Goal: Transaction & Acquisition: Book appointment/travel/reservation

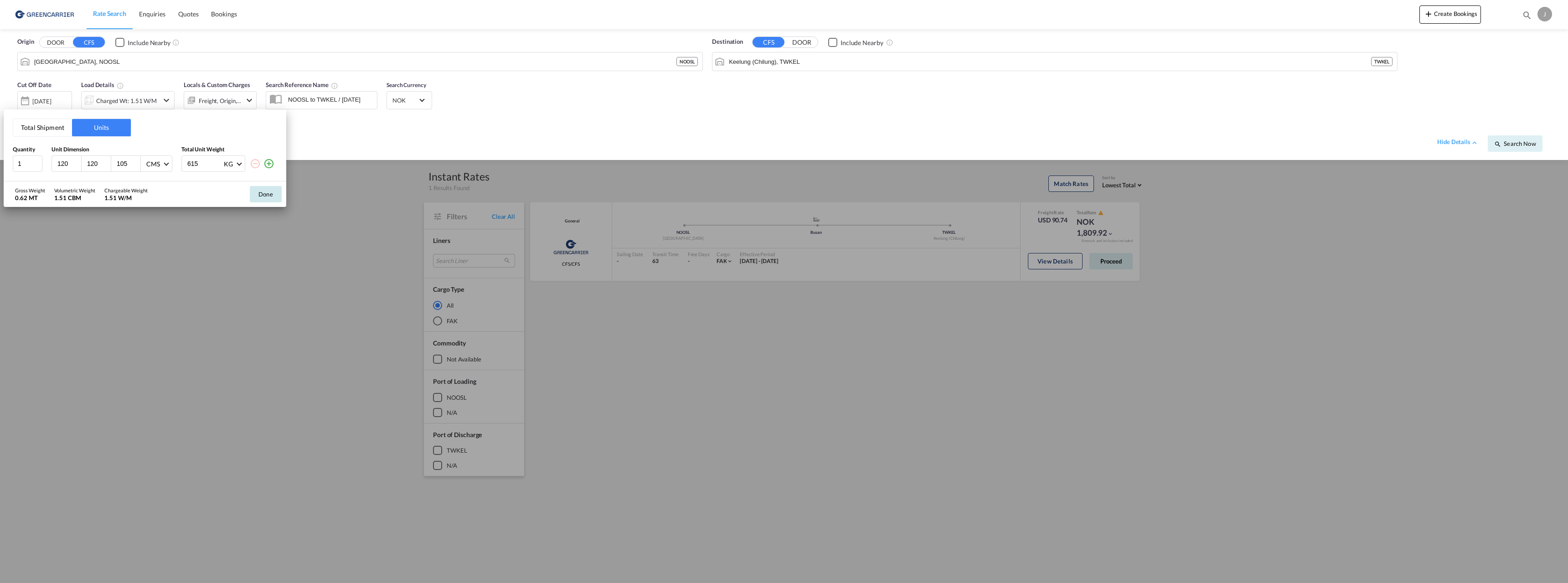
click at [272, 197] on button "Done" at bounding box center [266, 194] width 32 height 17
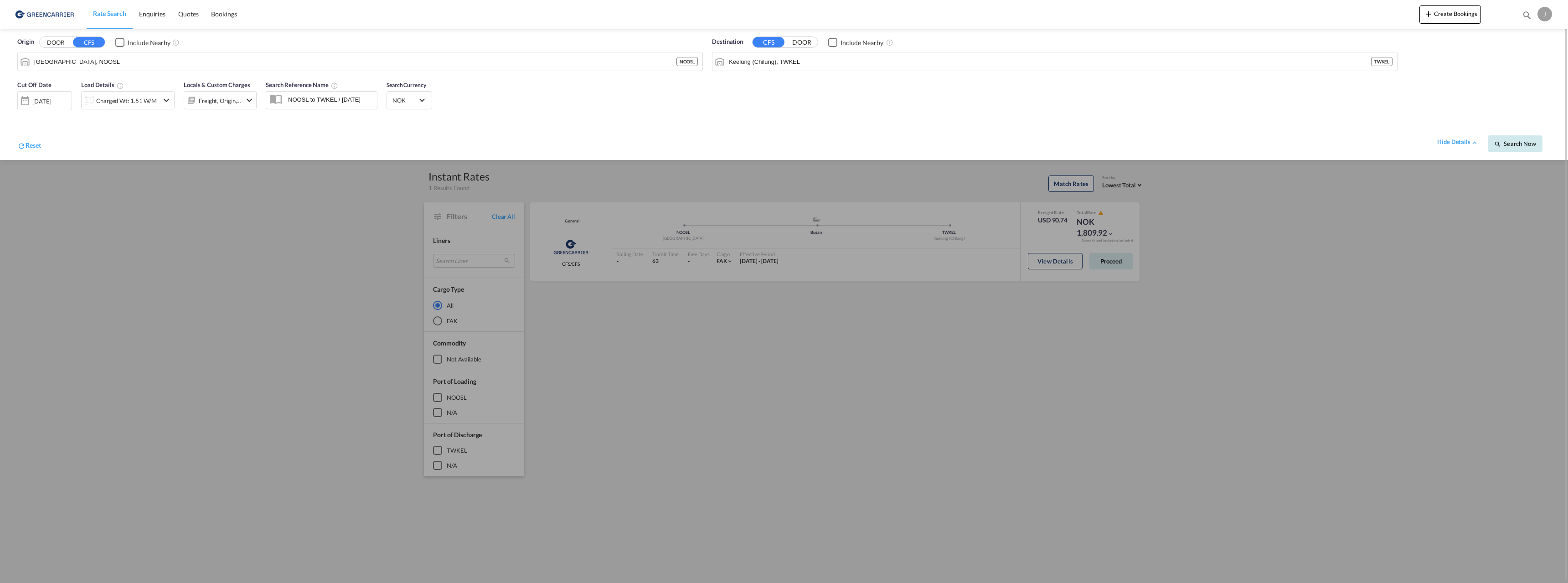
click at [1516, 142] on span "Search Now" at bounding box center [1514, 143] width 41 height 7
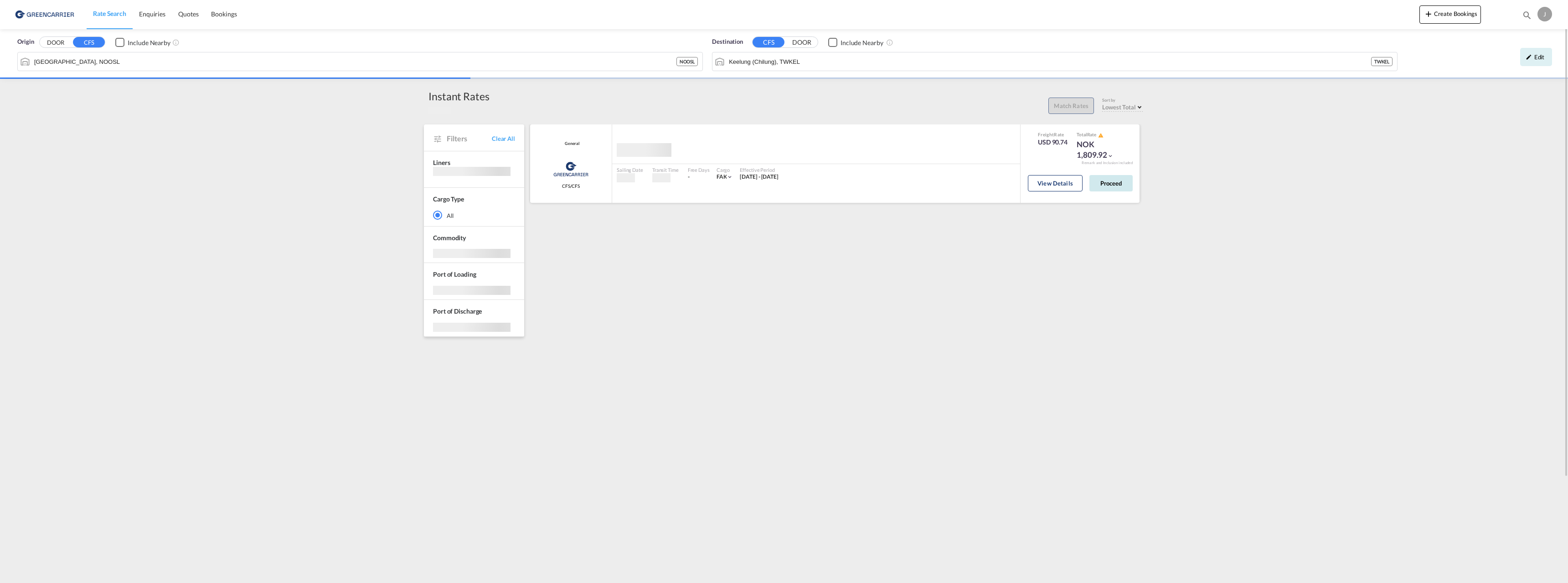
click at [1116, 185] on button "Proceed" at bounding box center [1111, 183] width 44 height 17
click at [1112, 180] on button "Proceed" at bounding box center [1111, 179] width 44 height 17
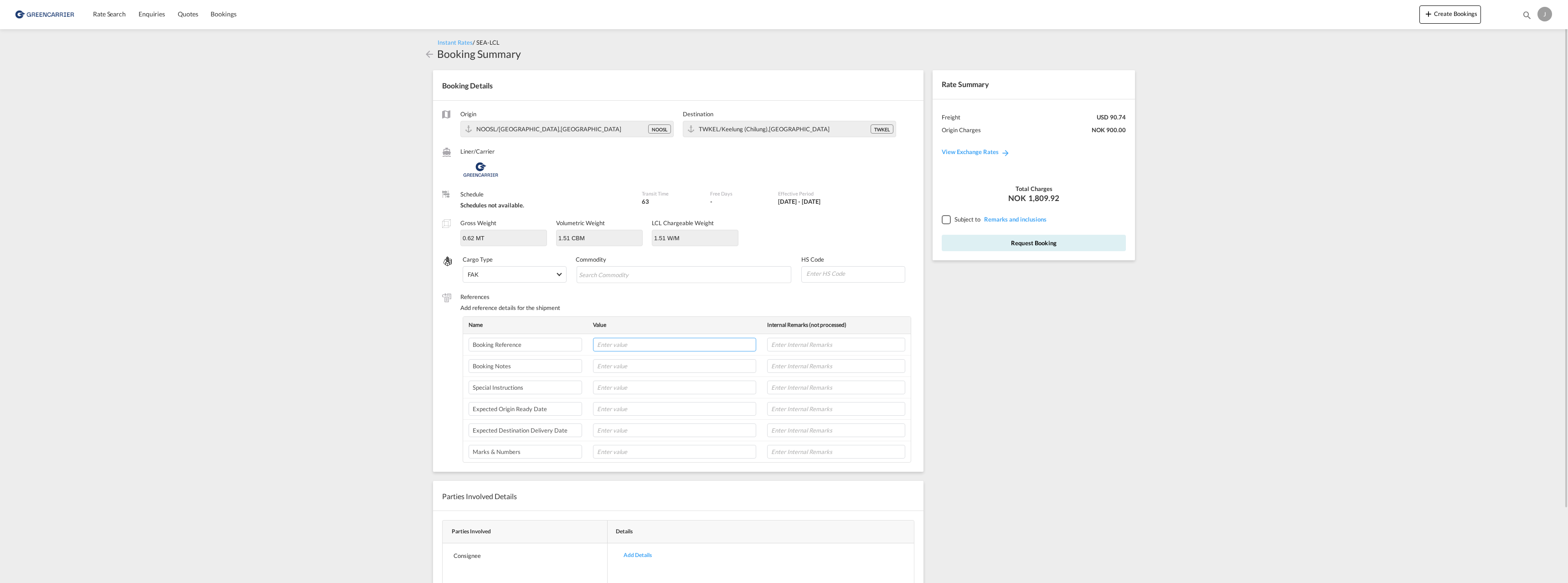
click at [654, 351] on input "text" at bounding box center [674, 344] width 163 height 14
paste input "171100"
type input "171100/JFL"
paste input "171100"
type input "171100/JFL"
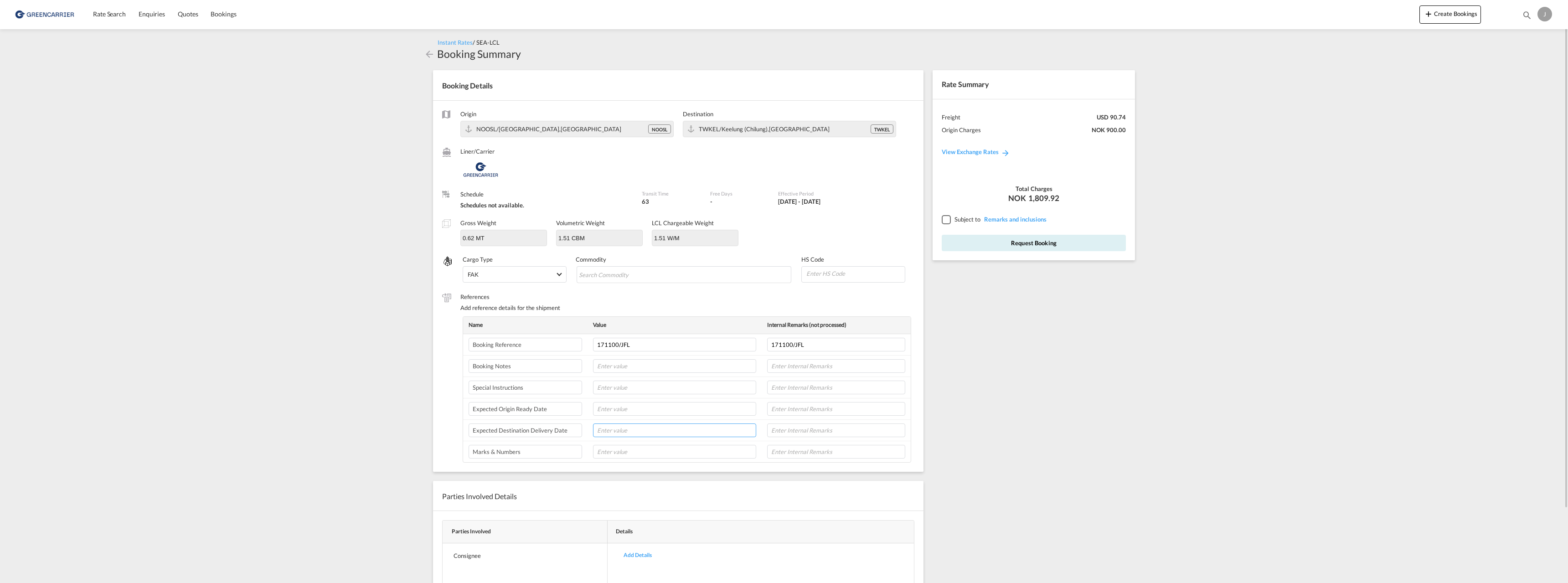
click at [618, 428] on input "text" at bounding box center [674, 430] width 163 height 14
type input "5"
type input "25/11-2025"
click at [622, 407] on input "text" at bounding box center [674, 409] width 163 height 14
type input "11/9"
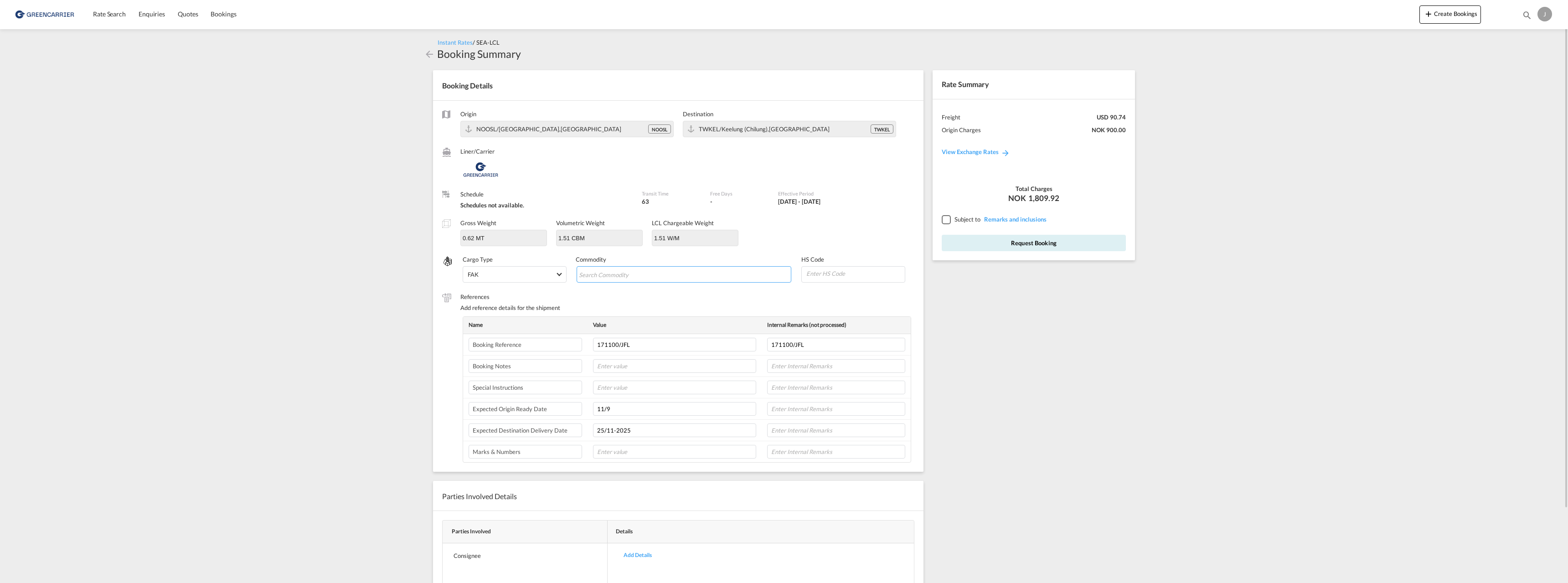
click at [636, 276] on input "Search Commodity" at bounding box center [620, 274] width 83 height 15
type input "[MEDICAL_DATA]"
click at [833, 272] on input at bounding box center [855, 274] width 100 height 14
type input "151610"
click at [945, 221] on div at bounding box center [945, 219] width 8 height 8
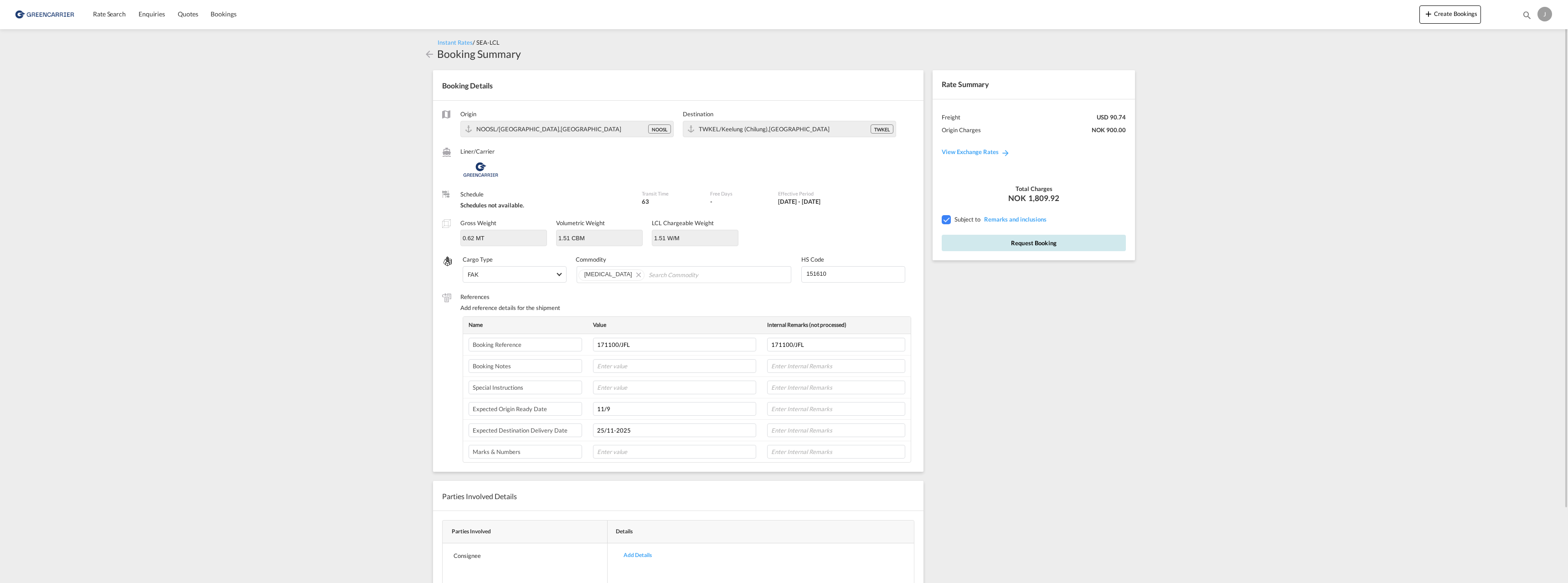
click at [1042, 247] on button "Request Booking" at bounding box center [1033, 243] width 184 height 17
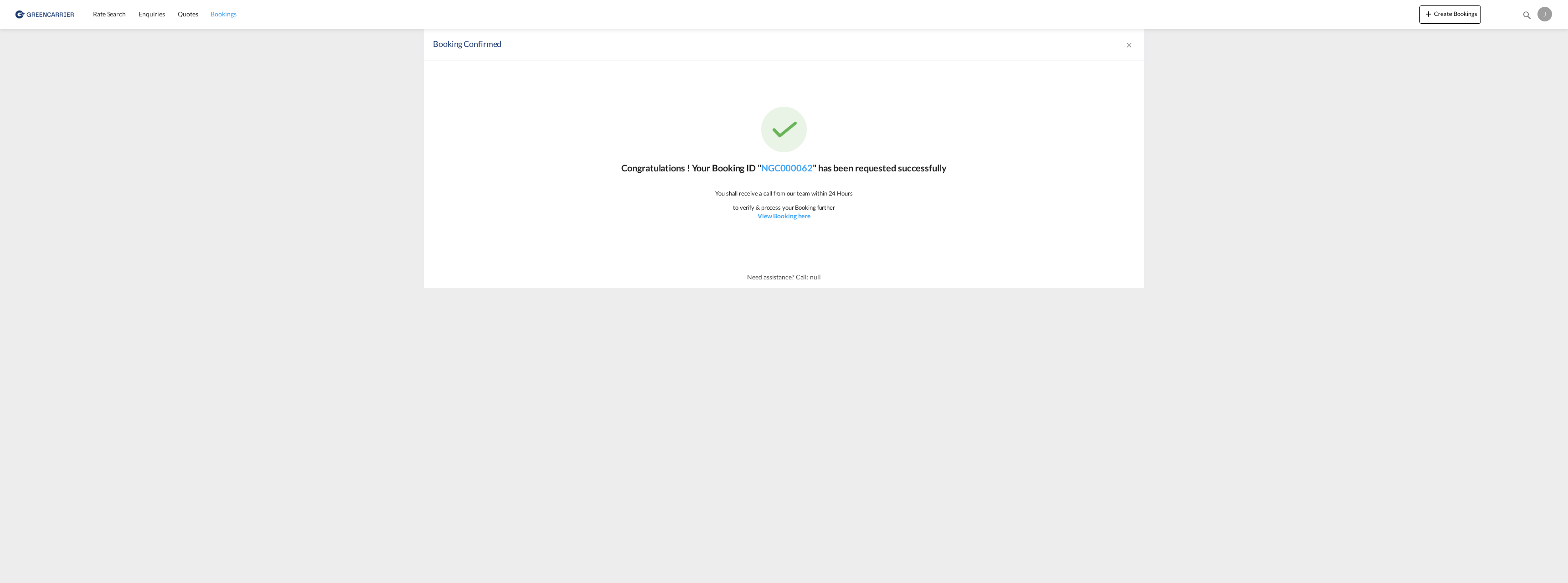
click at [218, 14] on span "Bookings" at bounding box center [223, 13] width 25 height 8
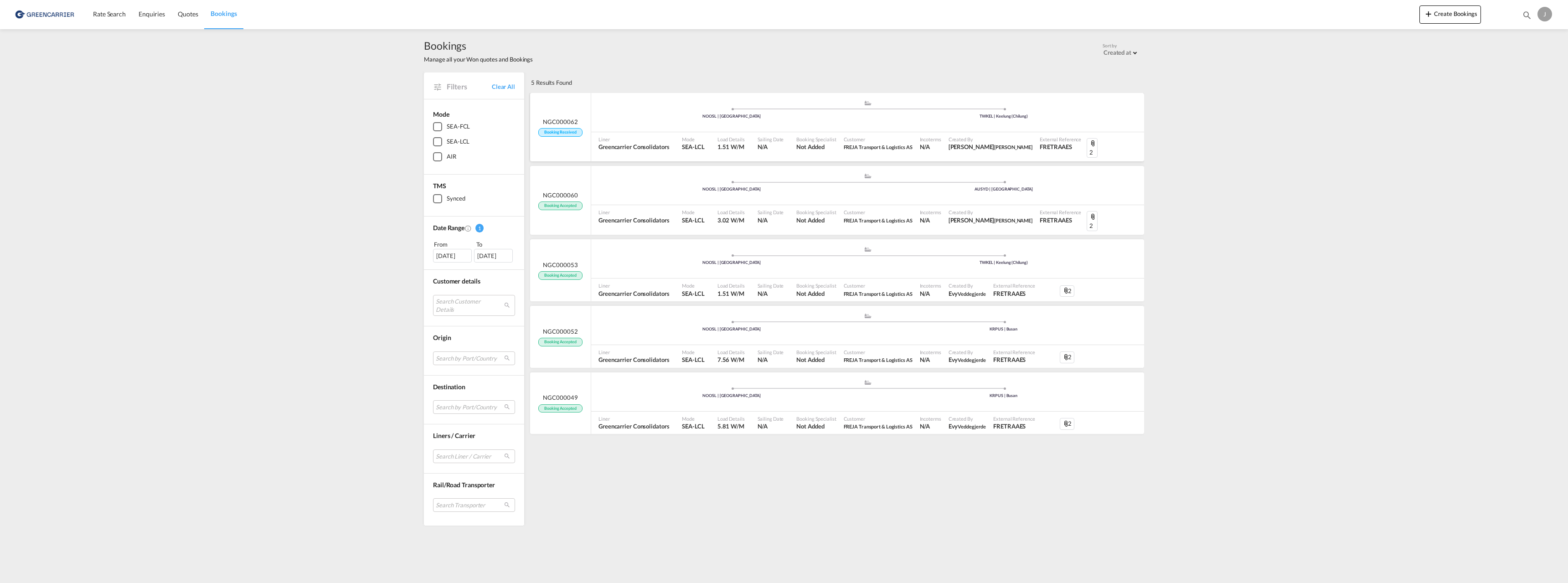
click at [579, 113] on div "NGC000062 Booking Received" at bounding box center [560, 127] width 61 height 69
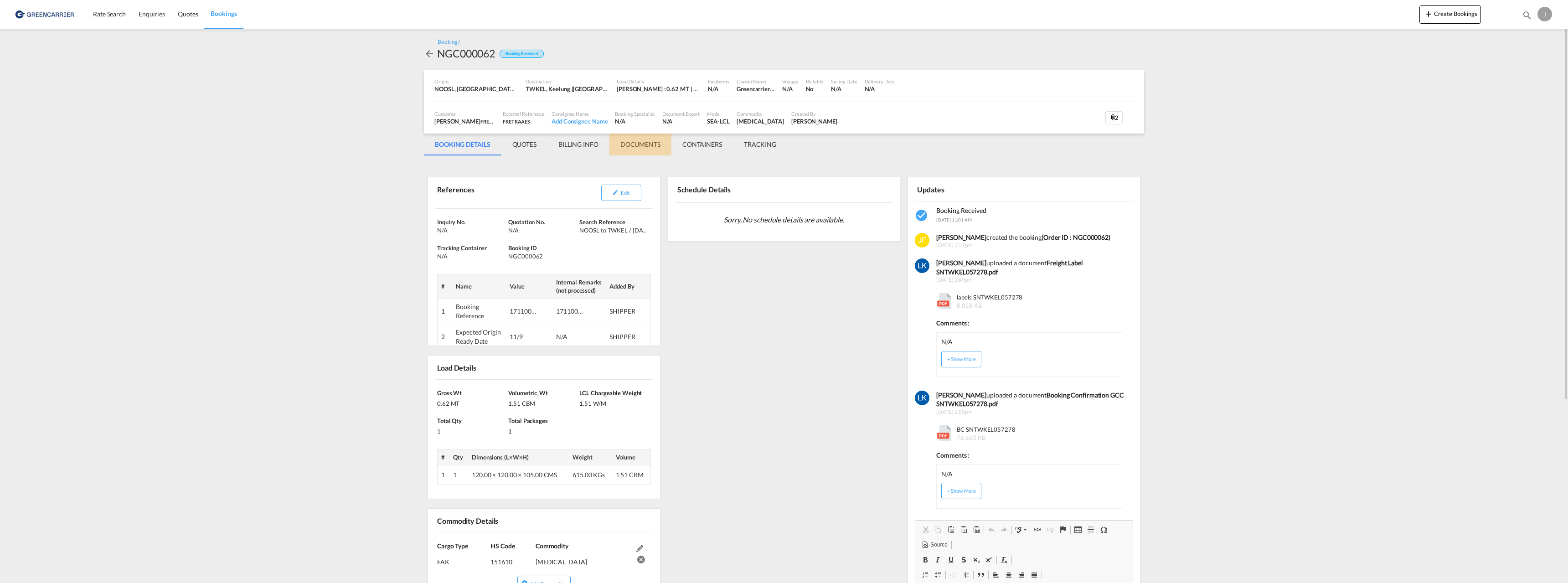
click at [624, 145] on md-tab-item "DOCUMENTS" at bounding box center [640, 144] width 62 height 22
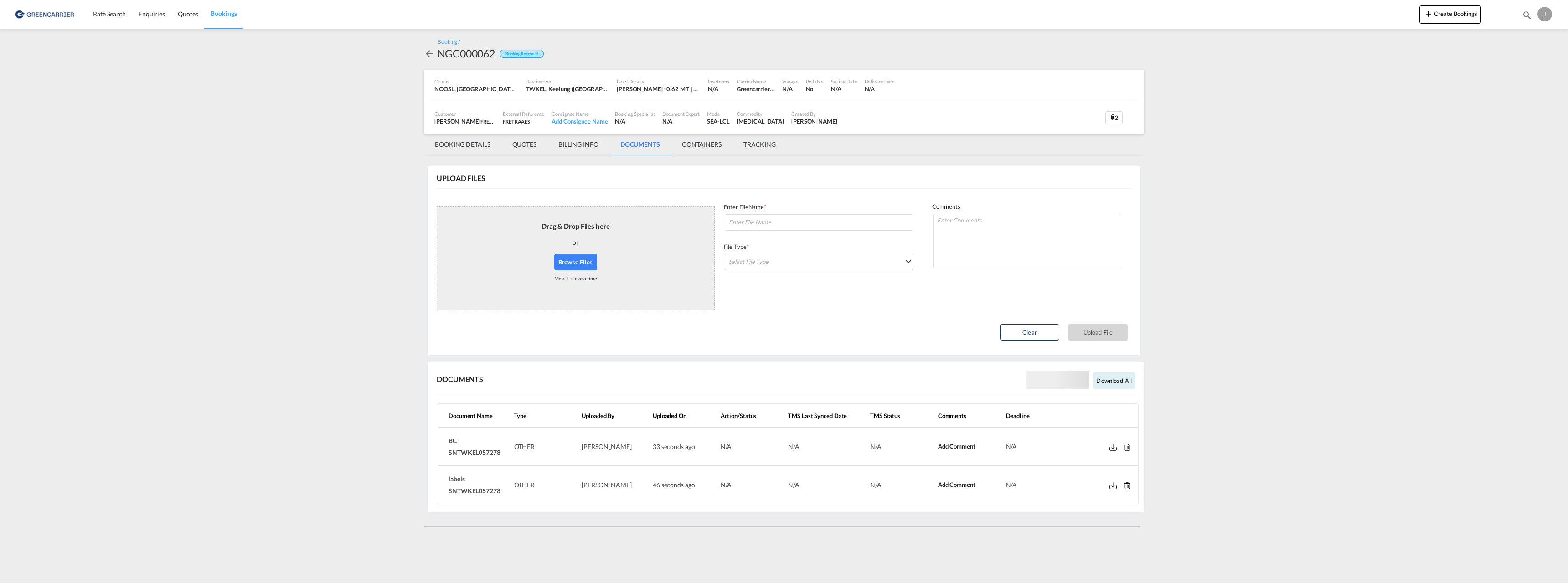
click at [485, 451] on span "BC SNTWKEL057278" at bounding box center [474, 447] width 52 height 19
copy span "SNTWKEL057278"
click at [1114, 447] on md-icon at bounding box center [1113, 448] width 7 height 7
click at [478, 455] on span "BC SNTWKEL057278" at bounding box center [474, 447] width 52 height 19
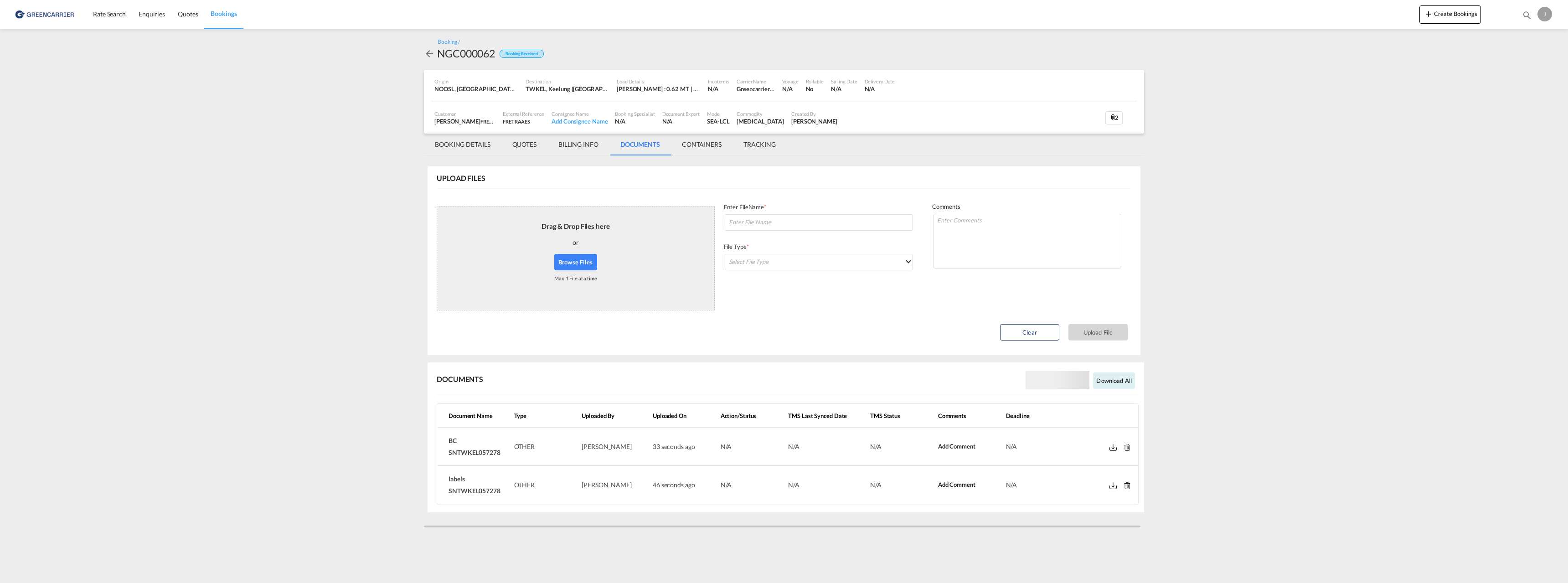
click at [478, 455] on span "BC SNTWKEL057278" at bounding box center [474, 447] width 52 height 19
copy span "BC SNTWKEL057278"
drag, startPoint x: 478, startPoint y: 455, endPoint x: 491, endPoint y: 462, distance: 14.8
click at [478, 455] on span "BC SNTWKEL057278" at bounding box center [474, 447] width 52 height 19
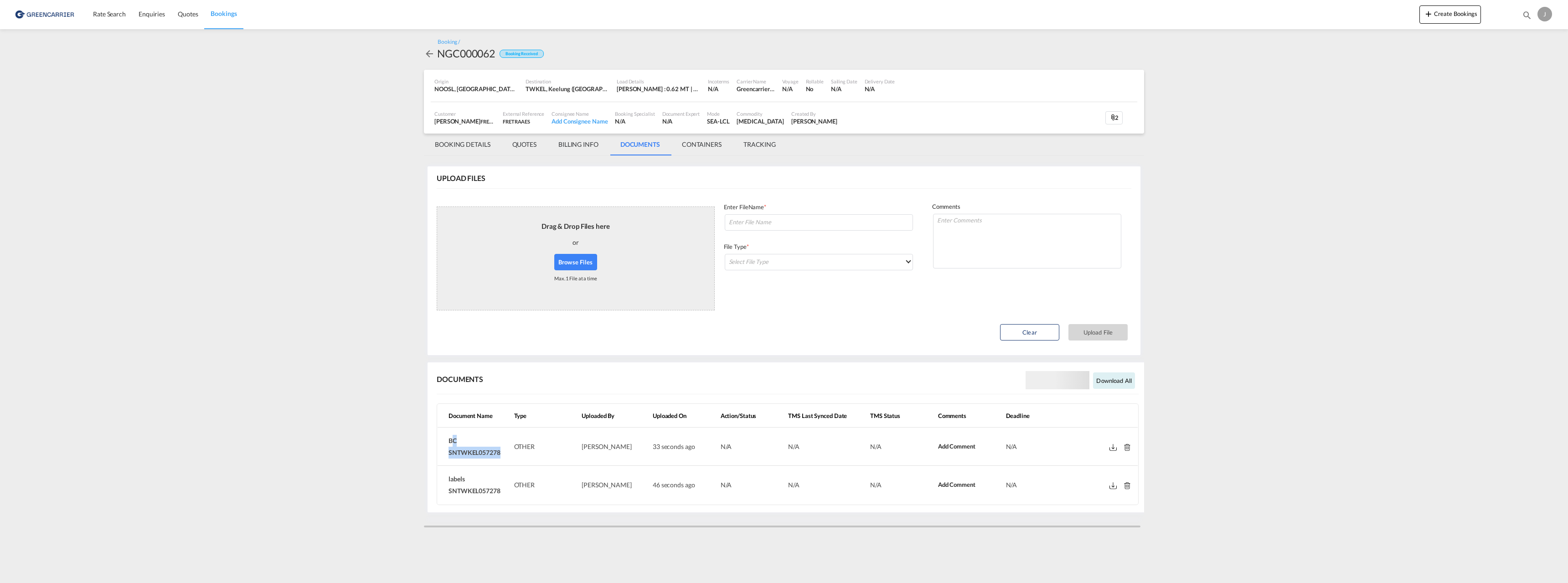
click at [496, 458] on td "BC SNTWKEL057278" at bounding box center [474, 447] width 73 height 38
click at [498, 474] on td "labels SNTWKEL057278" at bounding box center [474, 484] width 73 height 38
drag, startPoint x: 501, startPoint y: 455, endPoint x: 447, endPoint y: 457, distance: 54.0
click at [447, 457] on td "BC SNTWKEL057278" at bounding box center [474, 447] width 73 height 38
copy span "SNTWKEL057278"
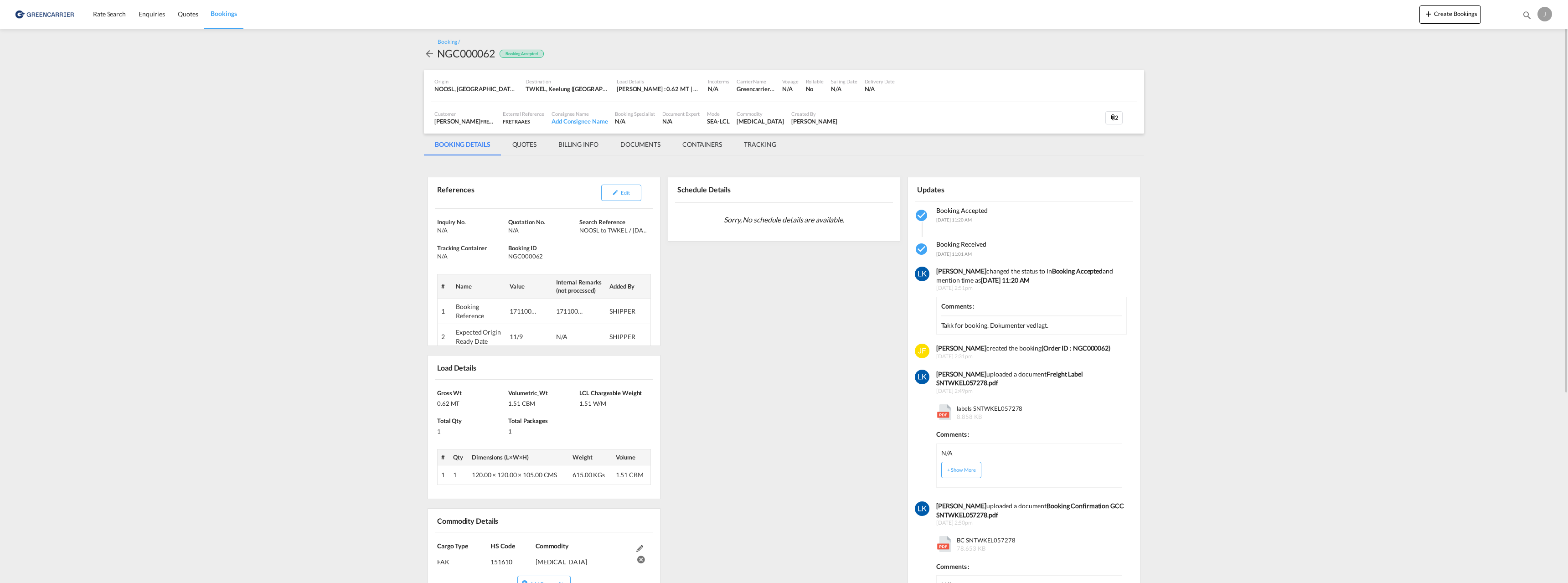
click at [650, 142] on md-tab-item "DOCUMENTS" at bounding box center [640, 144] width 62 height 22
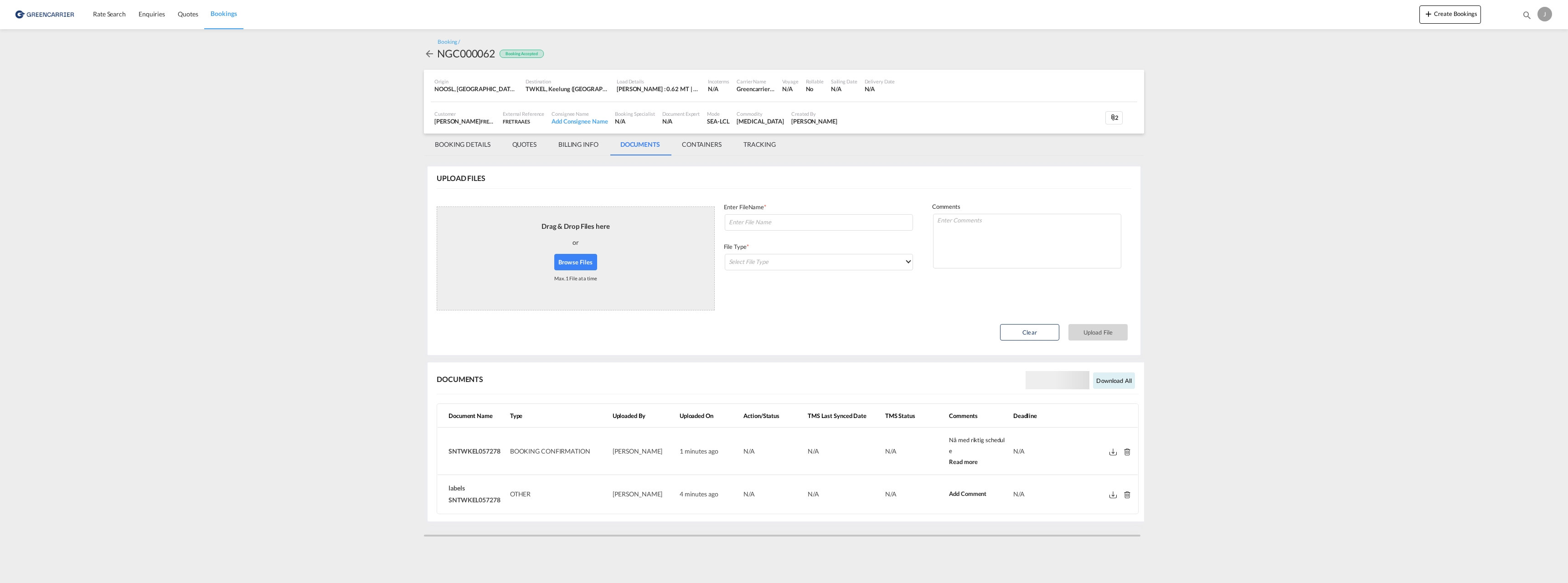
click at [1111, 454] on md-icon at bounding box center [1113, 452] width 7 height 7
